Goal: Information Seeking & Learning: Understand process/instructions

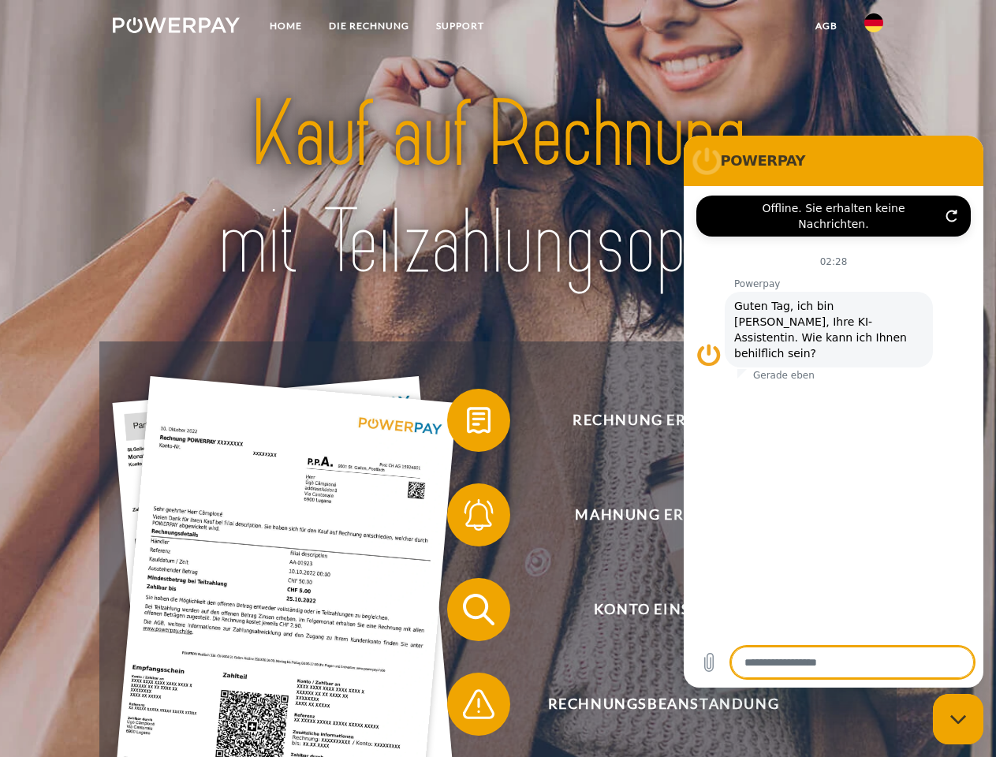
click at [176, 28] on img at bounding box center [176, 25] width 127 height 16
click at [874, 28] on img at bounding box center [873, 22] width 19 height 19
click at [826, 26] on link "agb" at bounding box center [826, 26] width 49 height 28
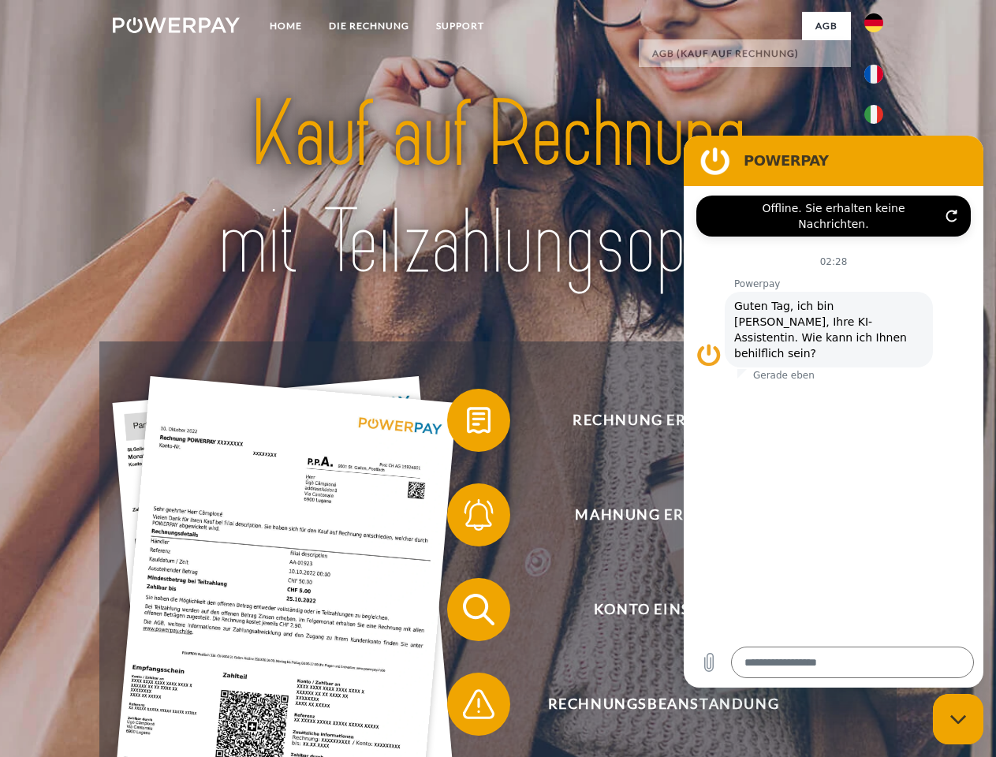
click at [467, 424] on span at bounding box center [455, 420] width 79 height 79
click at [467, 518] on span at bounding box center [455, 515] width 79 height 79
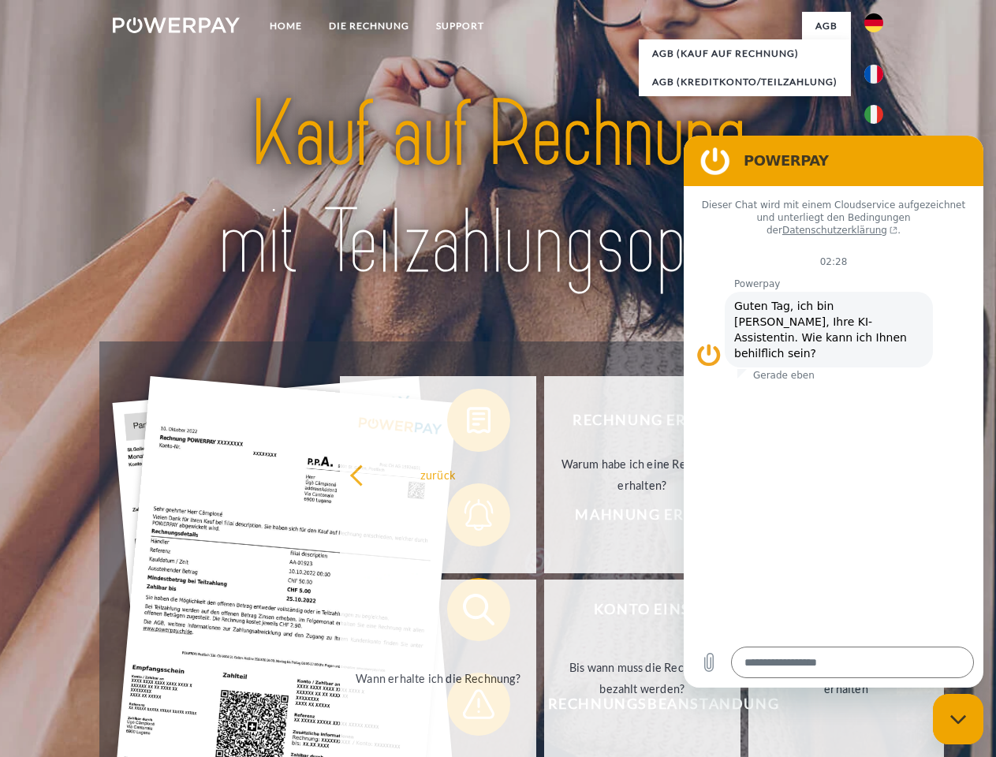
click at [544, 613] on link "Bis wann muss die Rechnung bezahlt werden?" at bounding box center [642, 678] width 196 height 197
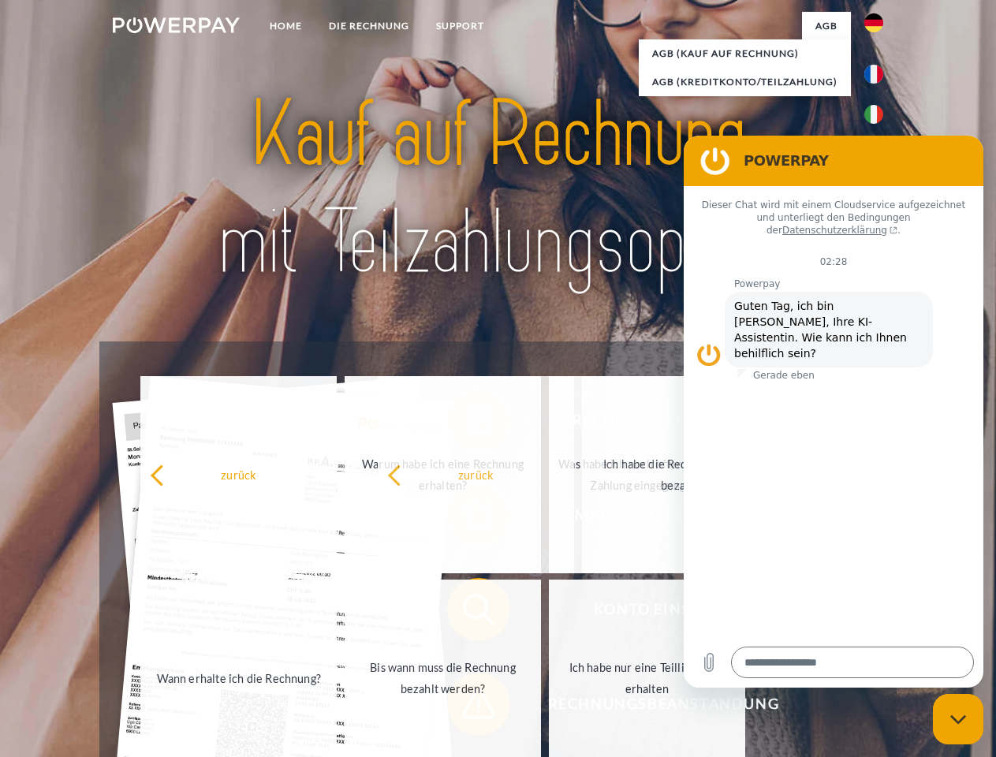
click at [467, 707] on span at bounding box center [455, 704] width 79 height 79
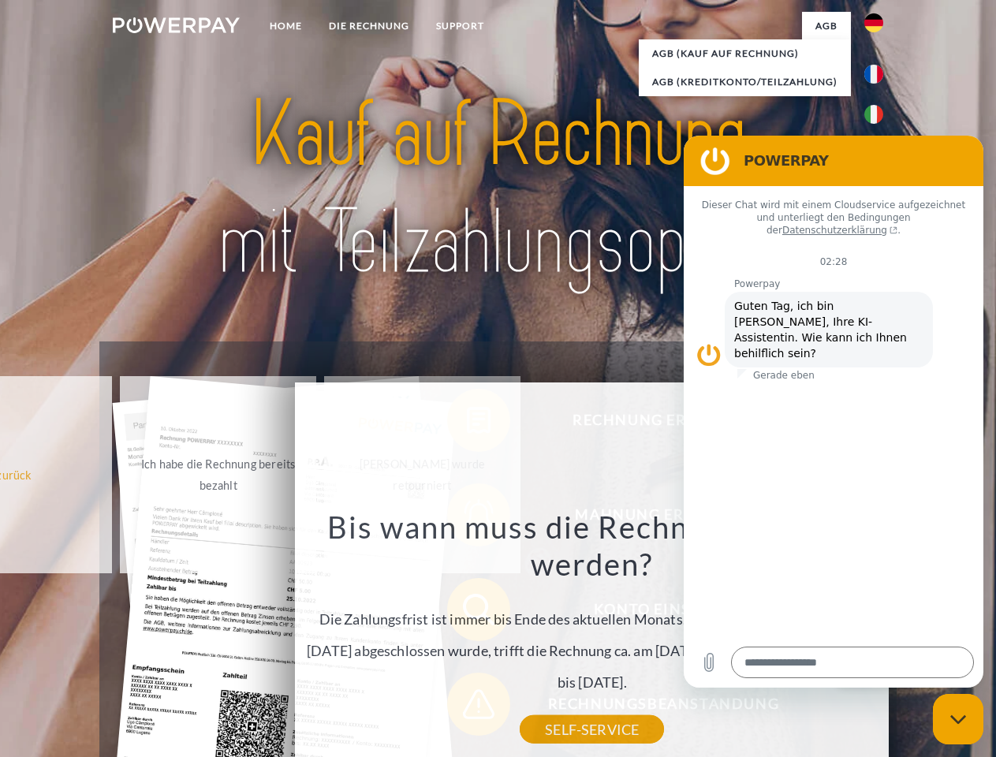
click at [958, 719] on icon "Messaging-Fenster schließen" at bounding box center [958, 720] width 17 height 10
type textarea "*"
